Goal: Communication & Community: Ask a question

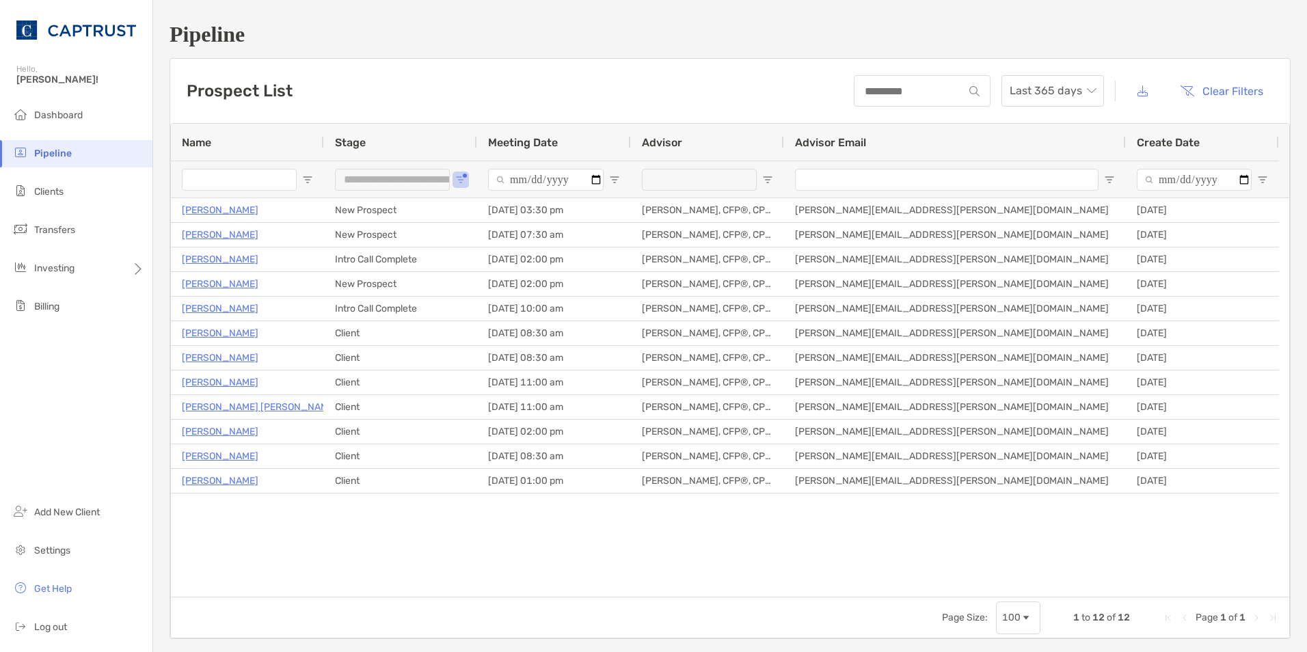
click at [362, 141] on span "Stage" at bounding box center [350, 142] width 31 height 13
click at [367, 141] on span at bounding box center [375, 142] width 19 height 11
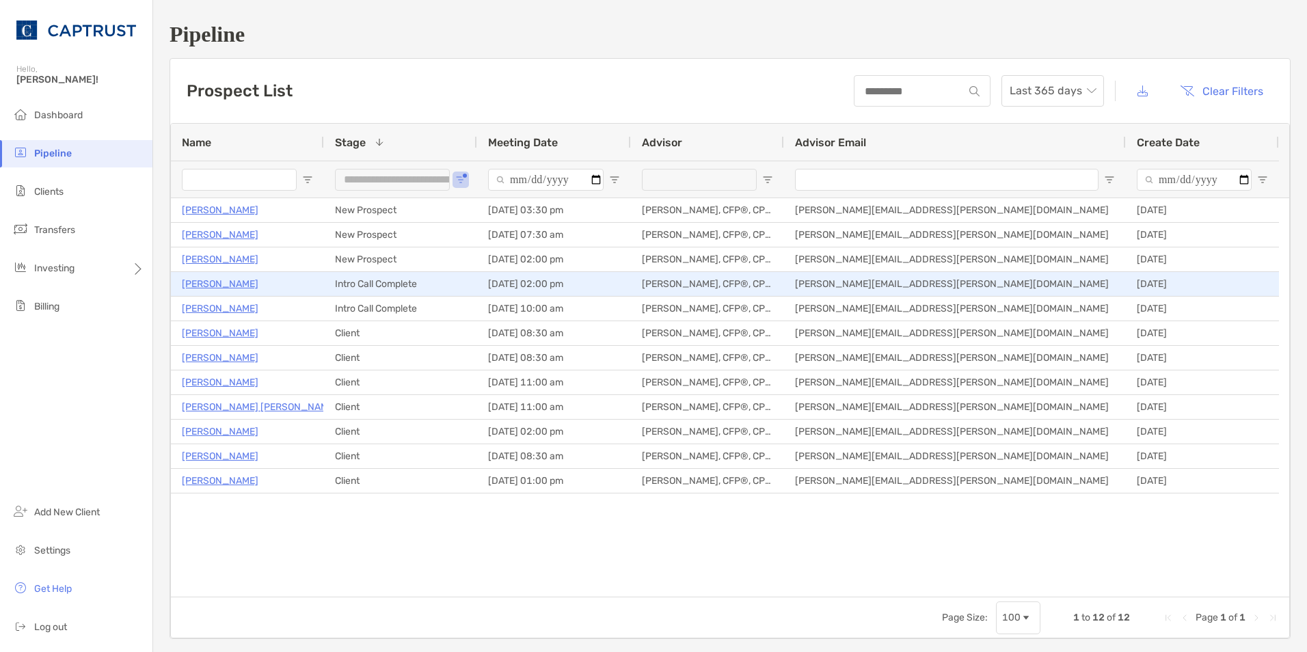
click at [209, 286] on p "Mike Setzer" at bounding box center [220, 283] width 77 height 17
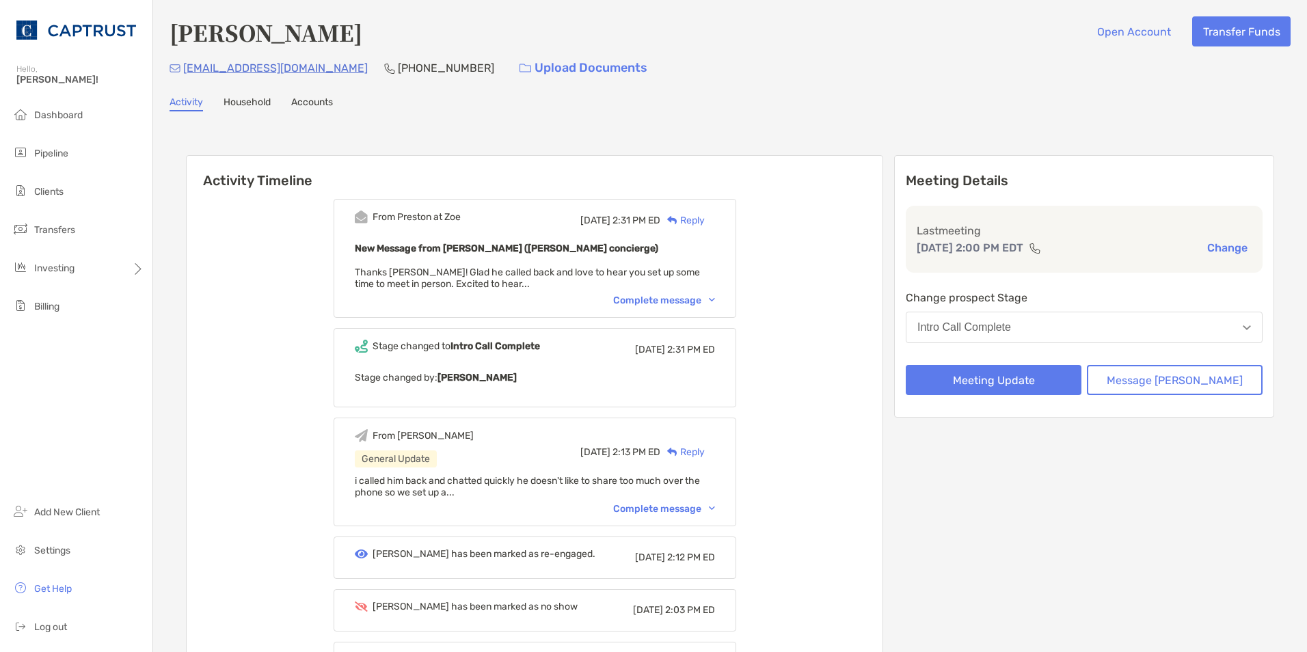
click at [715, 300] on div "Complete message" at bounding box center [664, 301] width 102 height 12
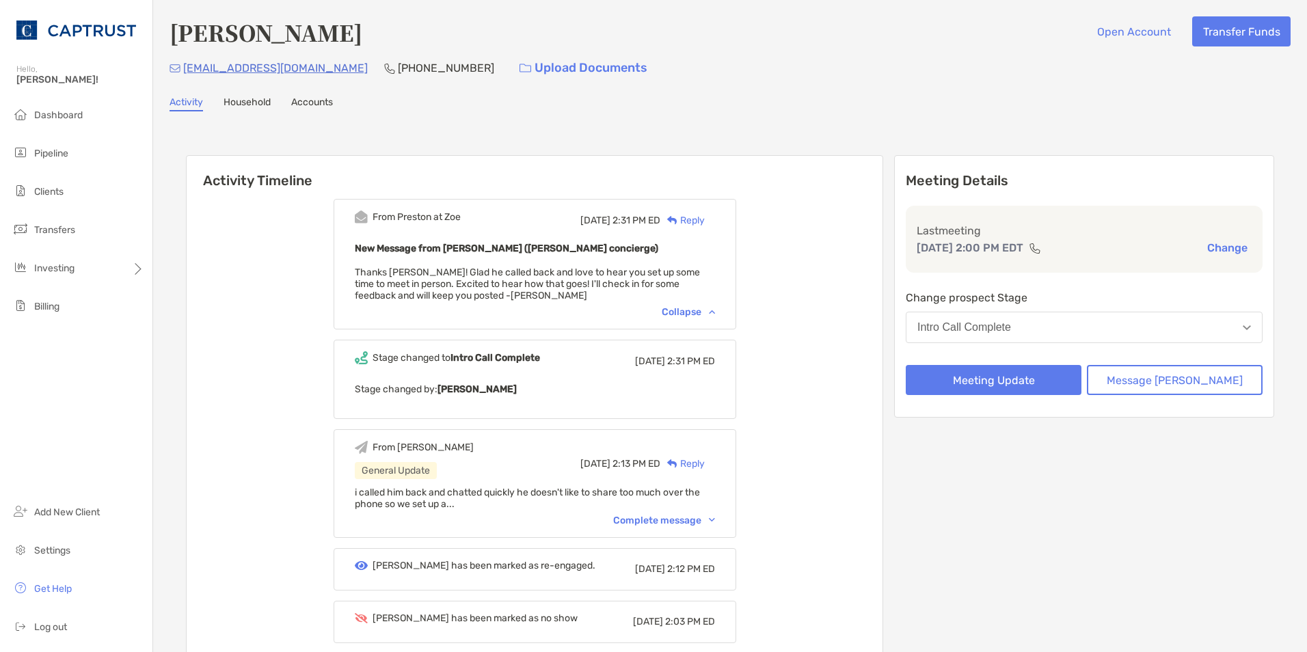
click at [715, 524] on div "Complete message" at bounding box center [664, 521] width 102 height 12
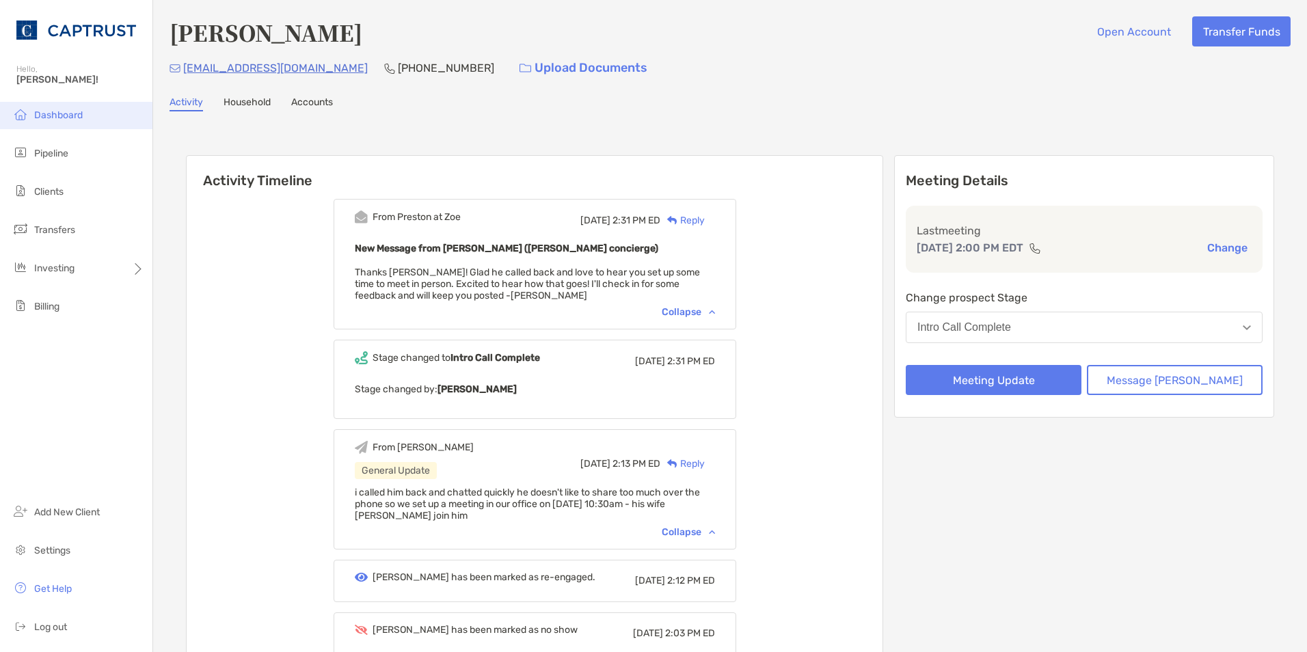
click at [57, 122] on li "Dashboard" at bounding box center [76, 115] width 152 height 27
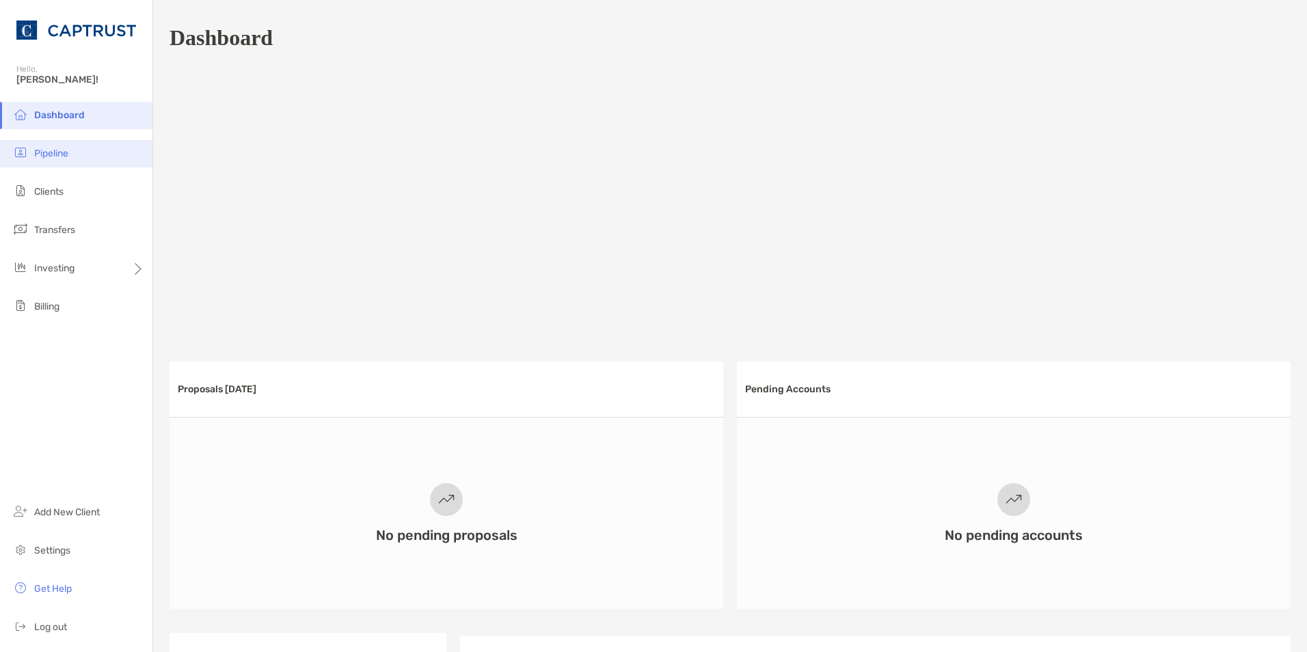
click at [81, 159] on li "Pipeline" at bounding box center [76, 153] width 152 height 27
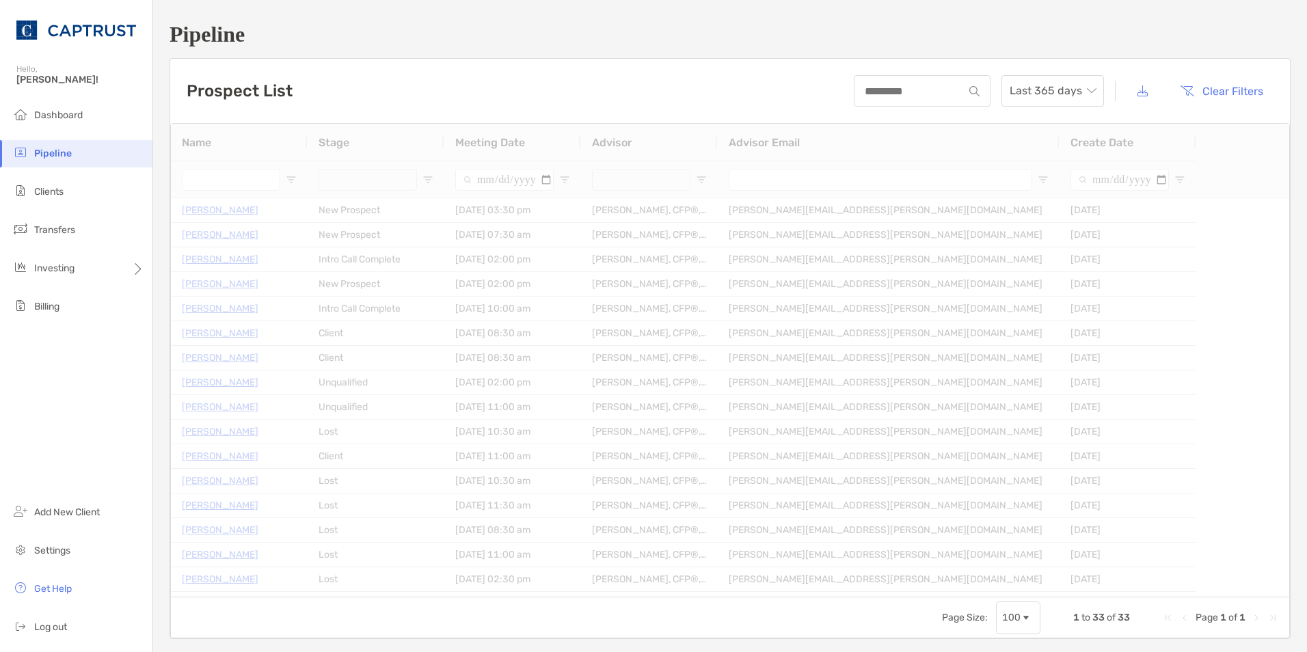
type input "**********"
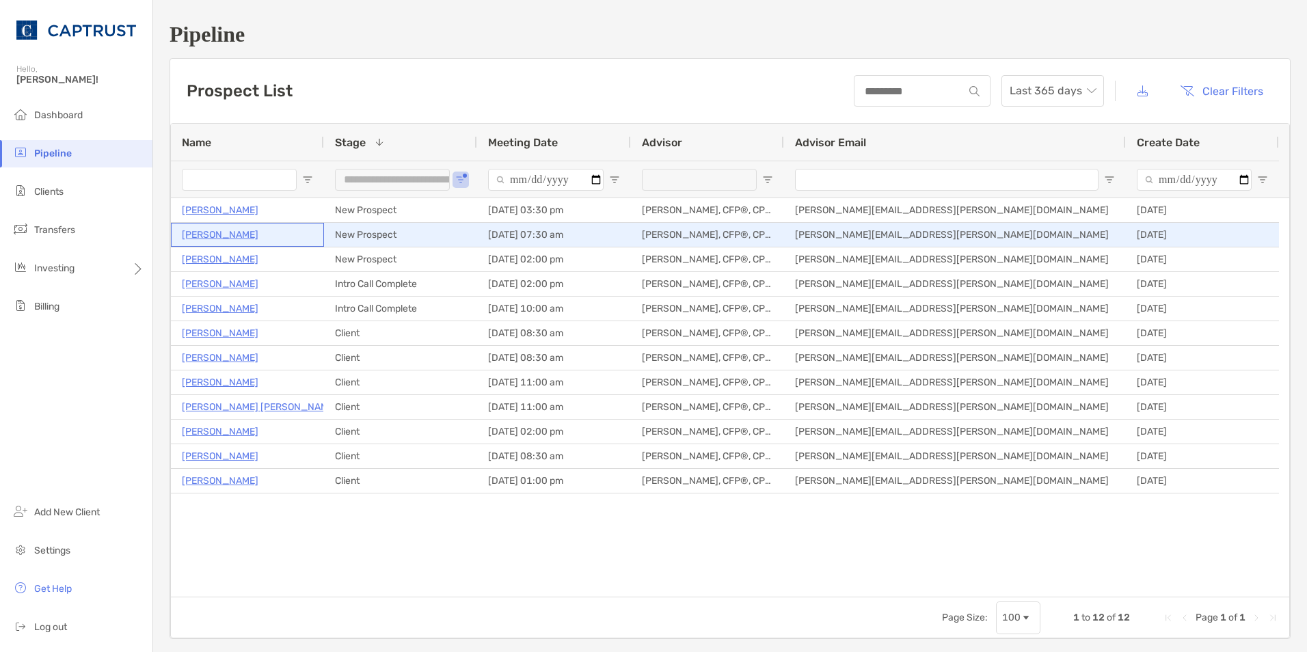
click at [223, 232] on p "[PERSON_NAME]" at bounding box center [220, 234] width 77 height 17
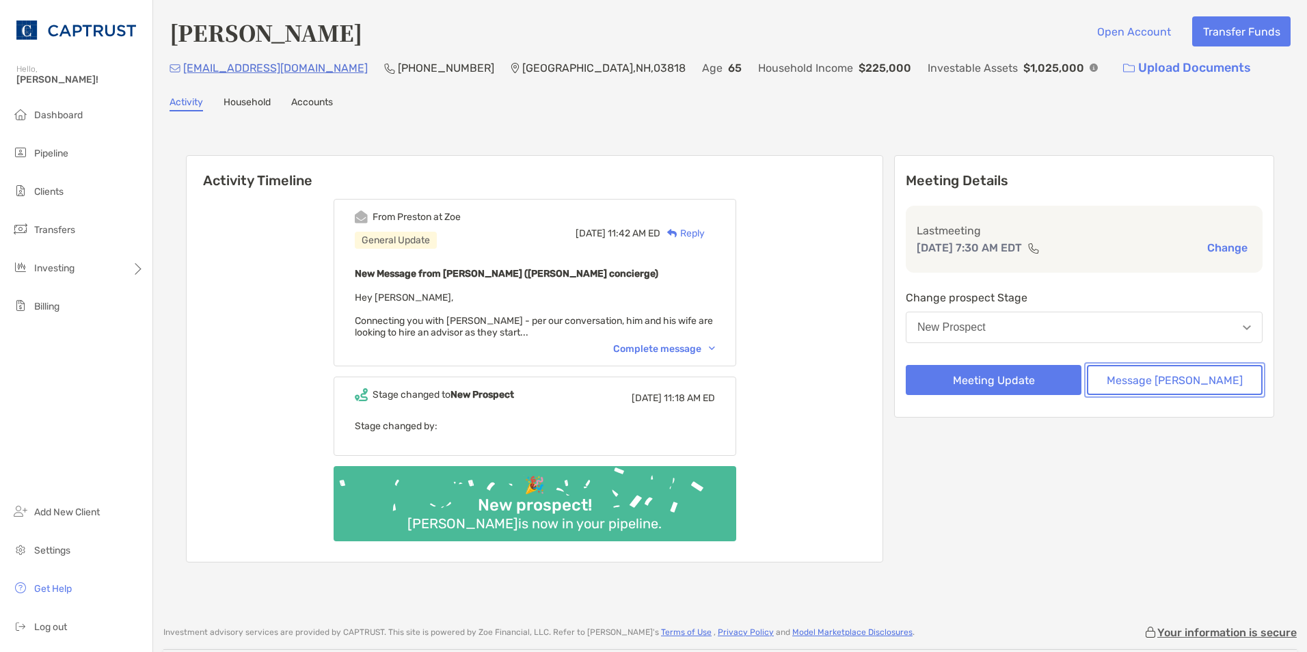
click at [1183, 386] on button "Message Zoe" at bounding box center [1175, 380] width 176 height 30
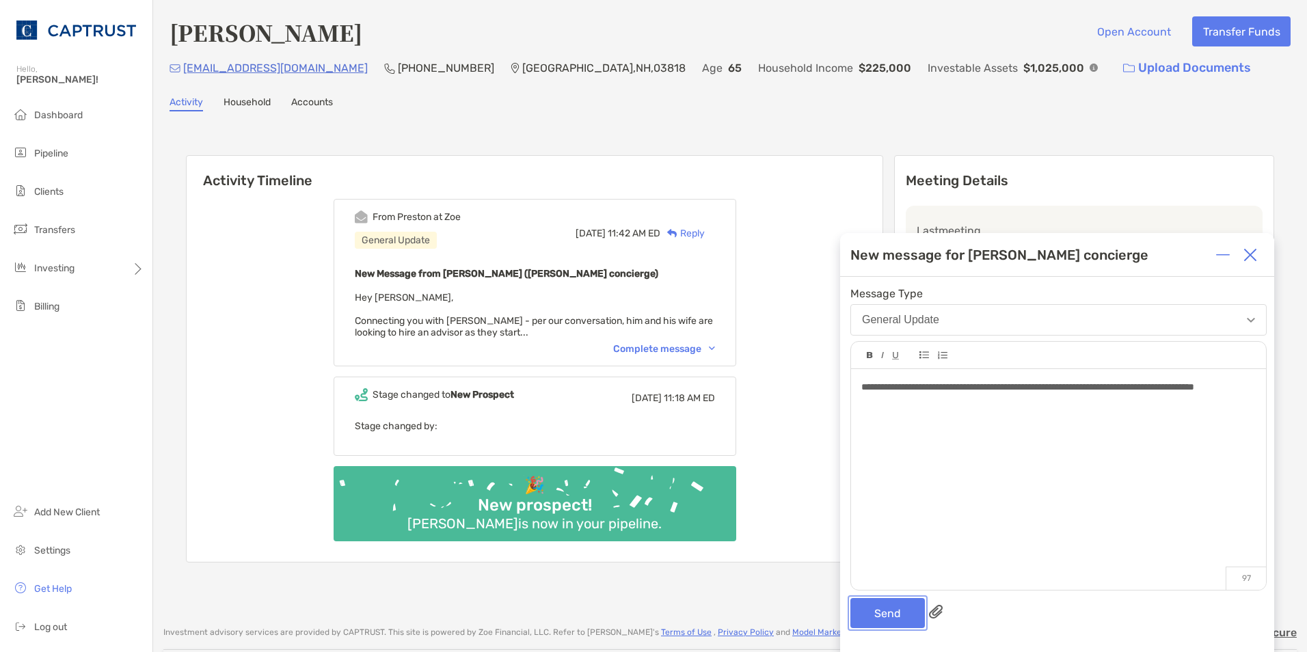
click at [892, 615] on button "Send" at bounding box center [887, 613] width 75 height 30
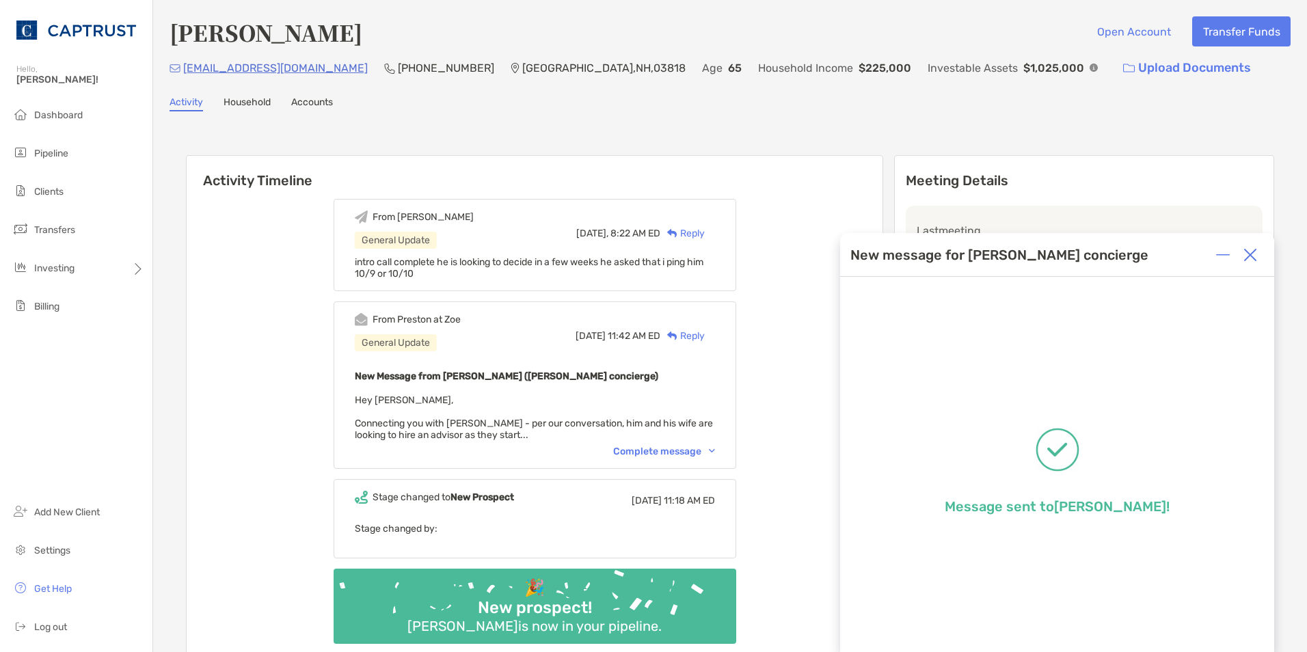
click at [1252, 252] on img at bounding box center [1250, 255] width 14 height 14
